Goal: Task Accomplishment & Management: Manage account settings

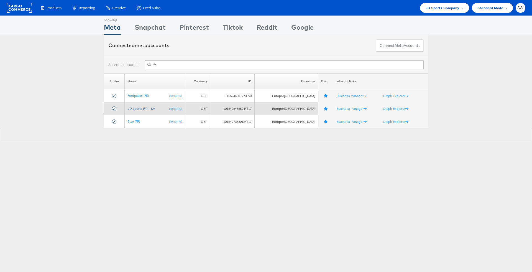
type input "fr"
click at [134, 109] on link "JD Sports (FR) - SA" at bounding box center [140, 108] width 27 height 4
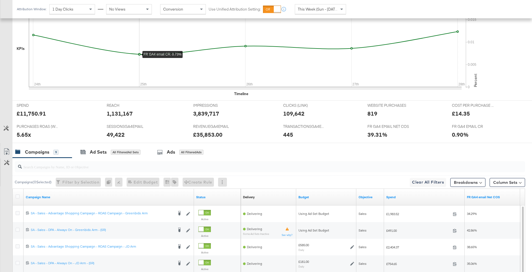
scroll to position [267, 0]
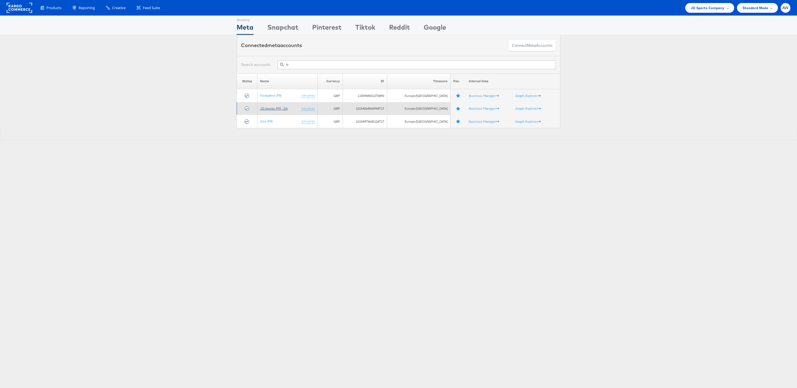
type input "fr"
click at [282, 110] on link "JD Sports (FR) - SA" at bounding box center [273, 108] width 27 height 4
